Goal: Information Seeking & Learning: Learn about a topic

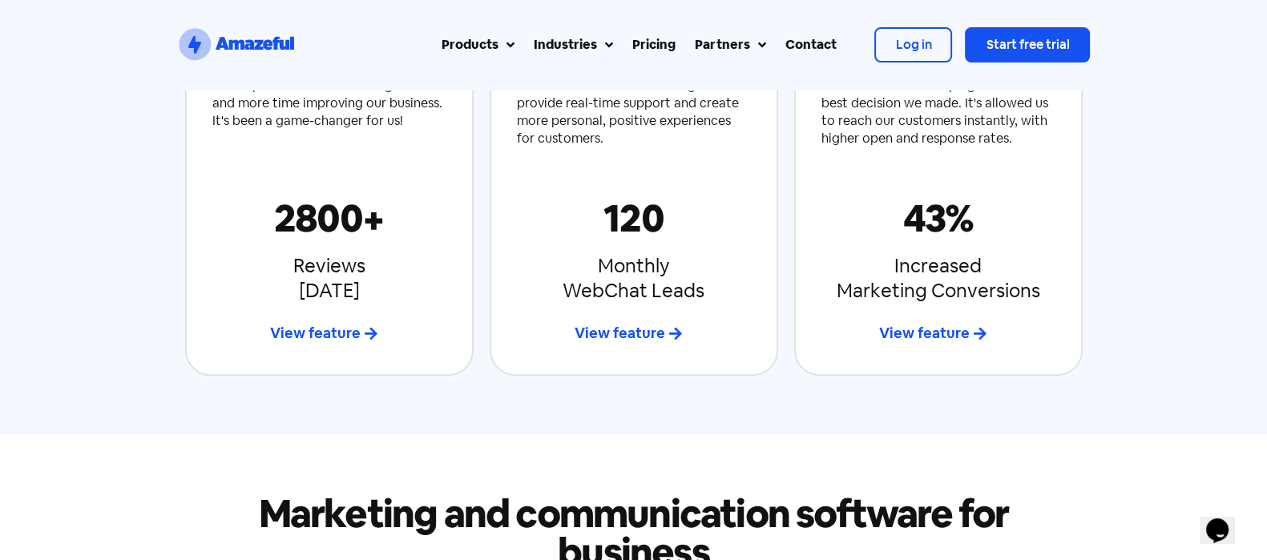
scroll to position [901, 0]
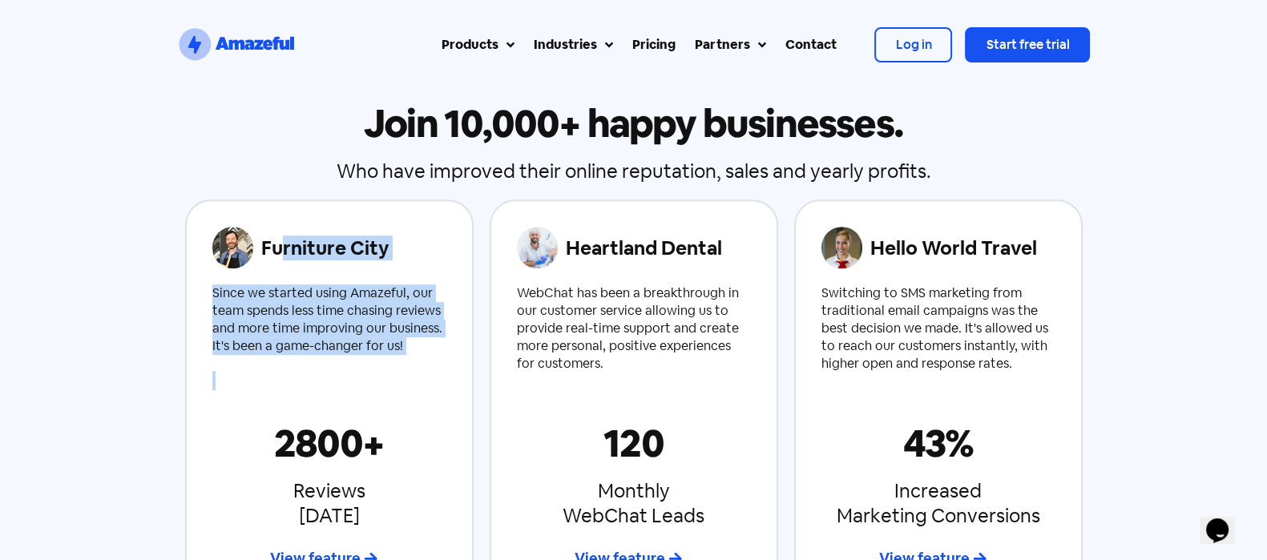
drag, startPoint x: 286, startPoint y: 258, endPoint x: 363, endPoint y: 361, distance: 128.8
click at [391, 370] on div "Furniture City Since we started using Amazeful, our team spends less time chasi…" at bounding box center [329, 399] width 288 height 401
click at [565, 318] on div "WebChat has been a breakthrough in our customer service allowing us to provide …" at bounding box center [634, 328] width 234 height 88
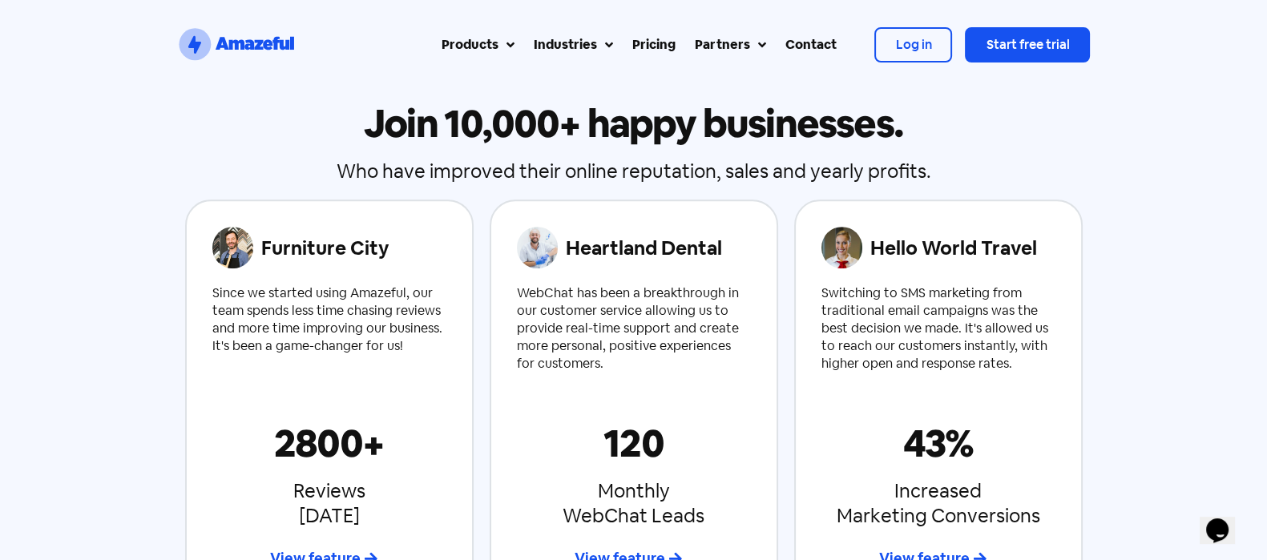
drag, startPoint x: 633, startPoint y: 319, endPoint x: 677, endPoint y: 283, distance: 56.9
click at [650, 315] on div "WebChat has been a breakthrough in our customer service allowing us to provide …" at bounding box center [634, 328] width 234 height 88
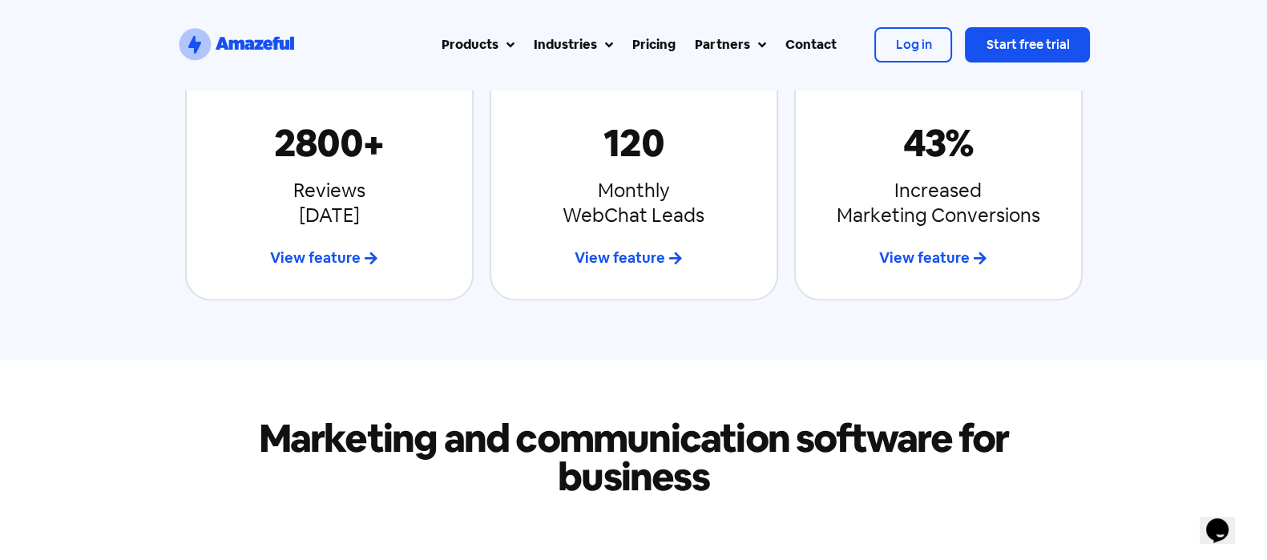
click at [130, 215] on div "Join 10,000+ happy businesses. Who have improved their online reputation, sales…" at bounding box center [633, 51] width 1267 height 614
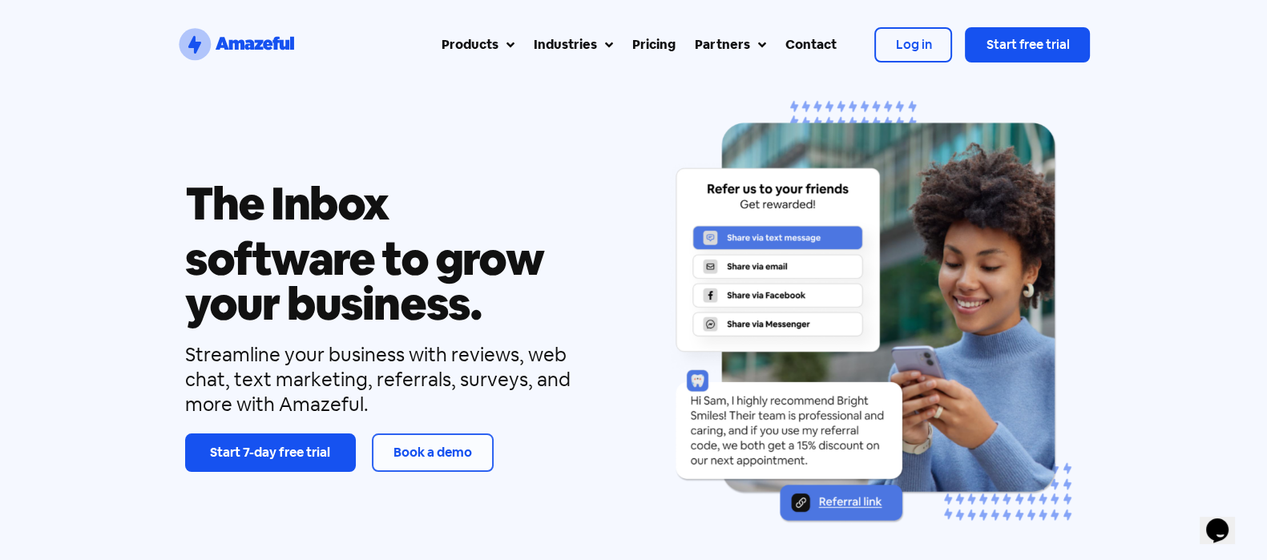
scroll to position [0, 0]
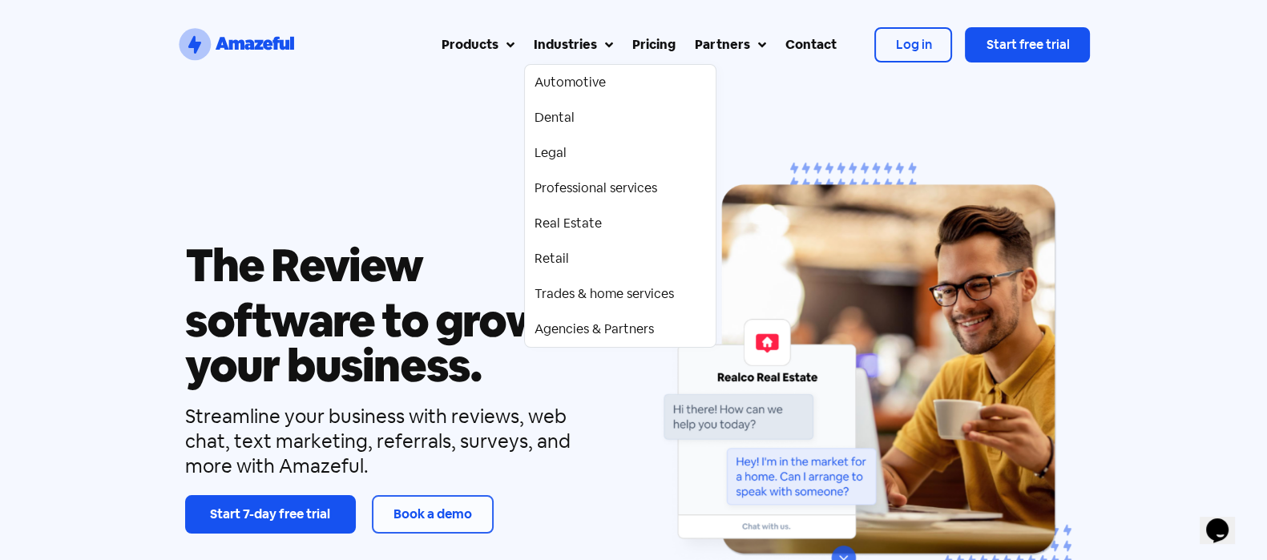
click at [1061, 280] on div "Carousel | Horizontal scrolling: Arrow Left & Right" at bounding box center [869, 386] width 426 height 474
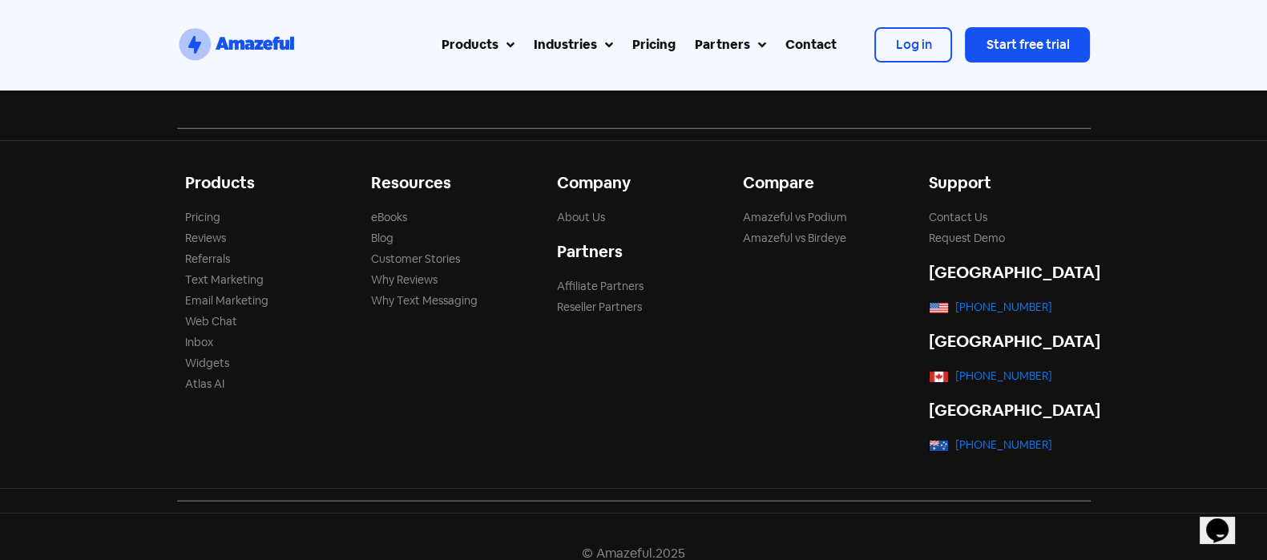
scroll to position [5307, 0]
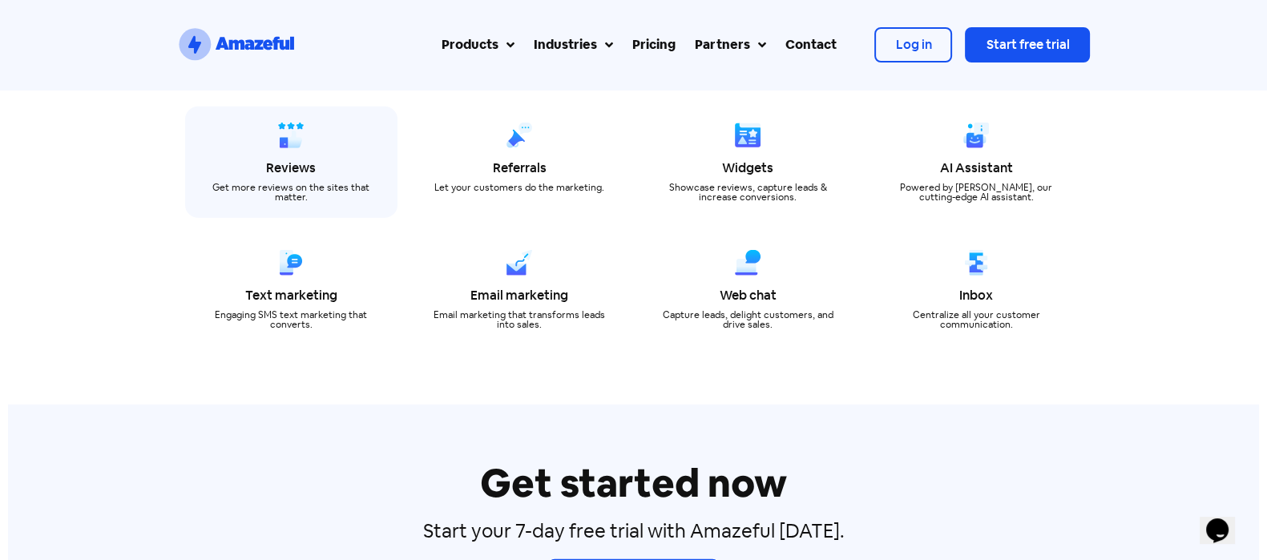
click at [281, 162] on div "Reviews" at bounding box center [291, 168] width 164 height 13
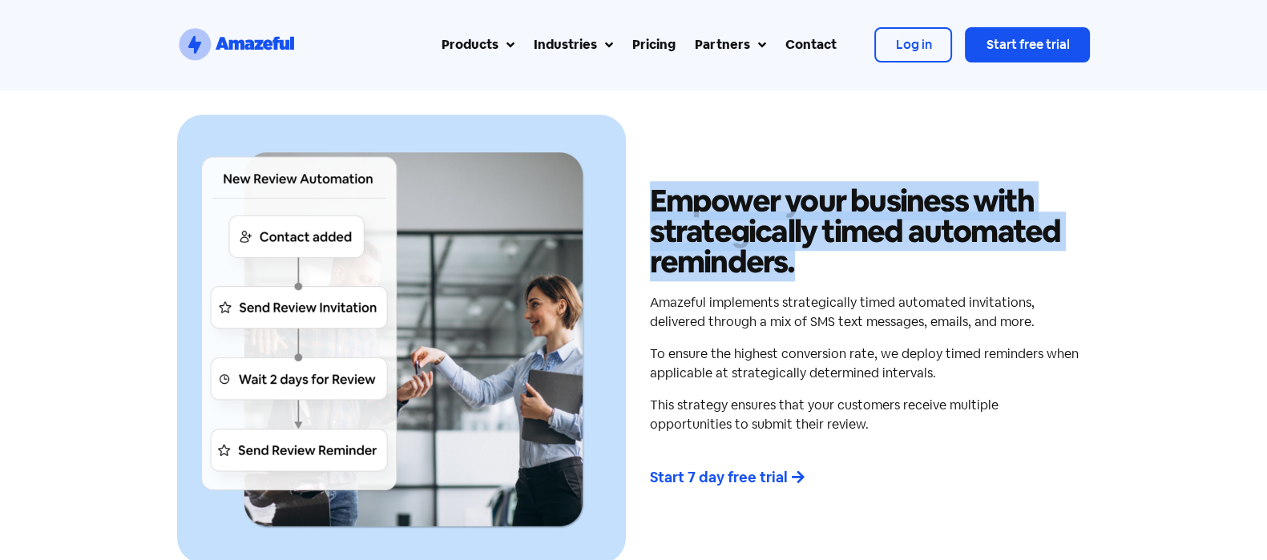
drag, startPoint x: 641, startPoint y: 206, endPoint x: 931, endPoint y: 268, distance: 296.7
click at [931, 268] on div "Empower your business with strategically timed automated reminders. Amazeful im…" at bounding box center [866, 339] width 449 height 449
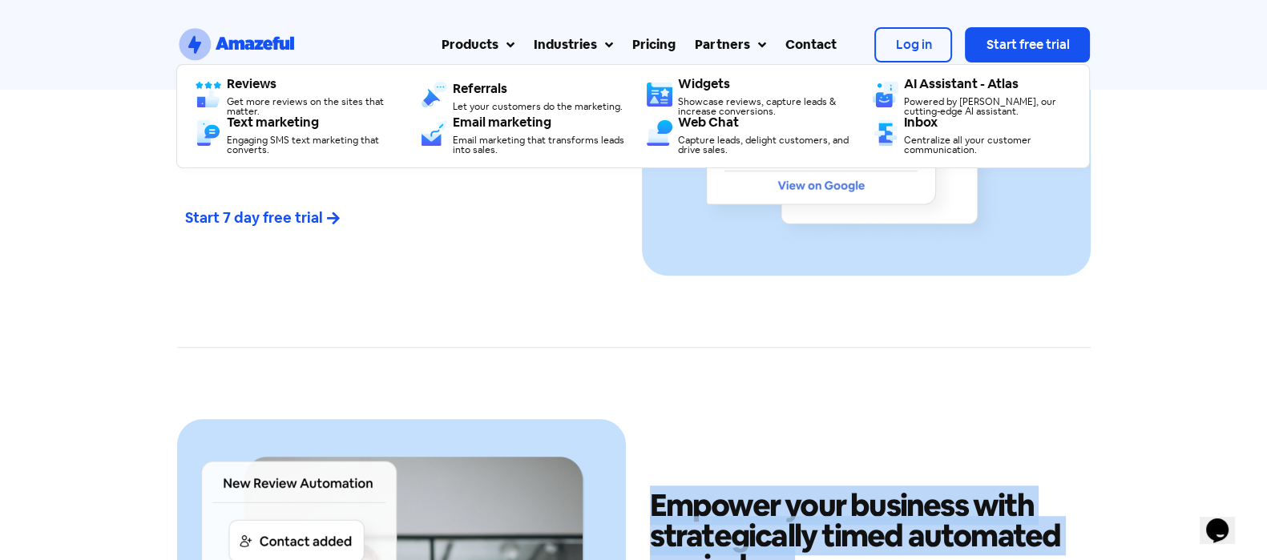
scroll to position [1601, 0]
